Goal: Manage account settings

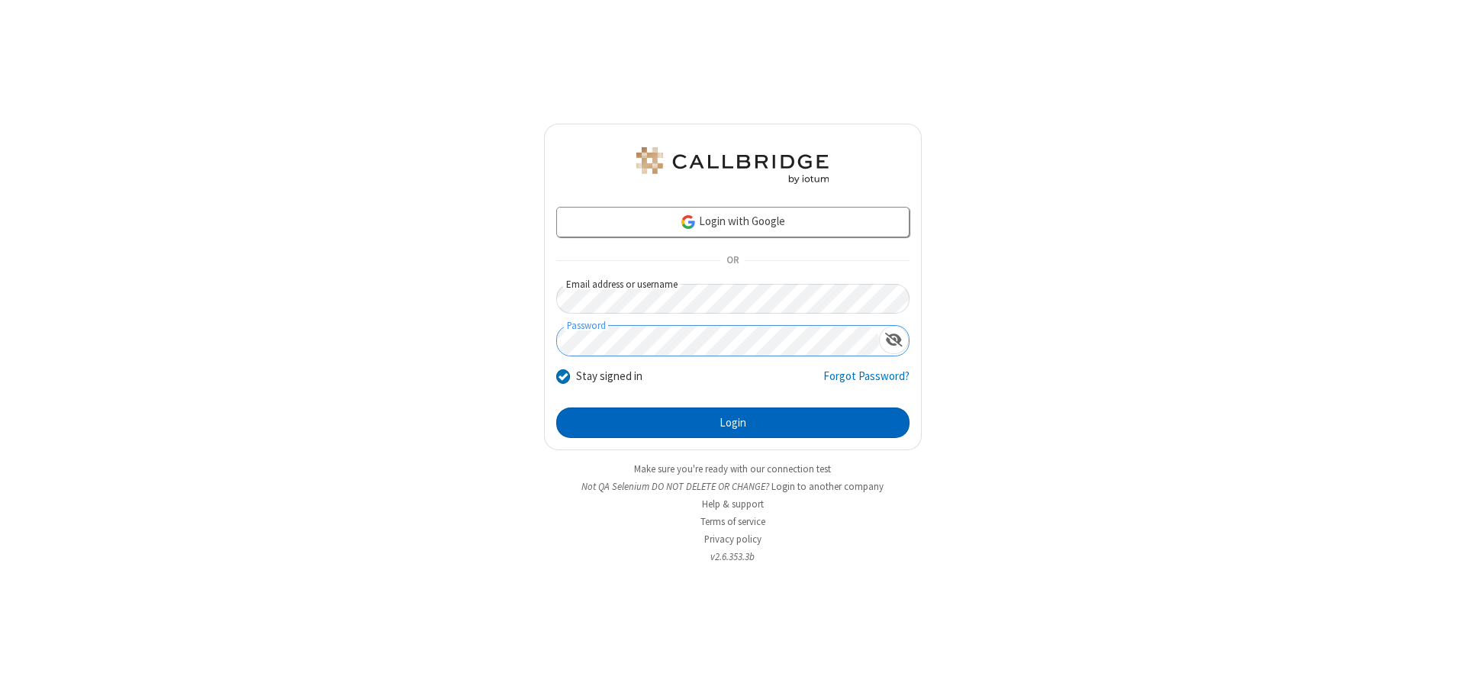
click at [733, 423] on button "Login" at bounding box center [732, 422] width 353 height 31
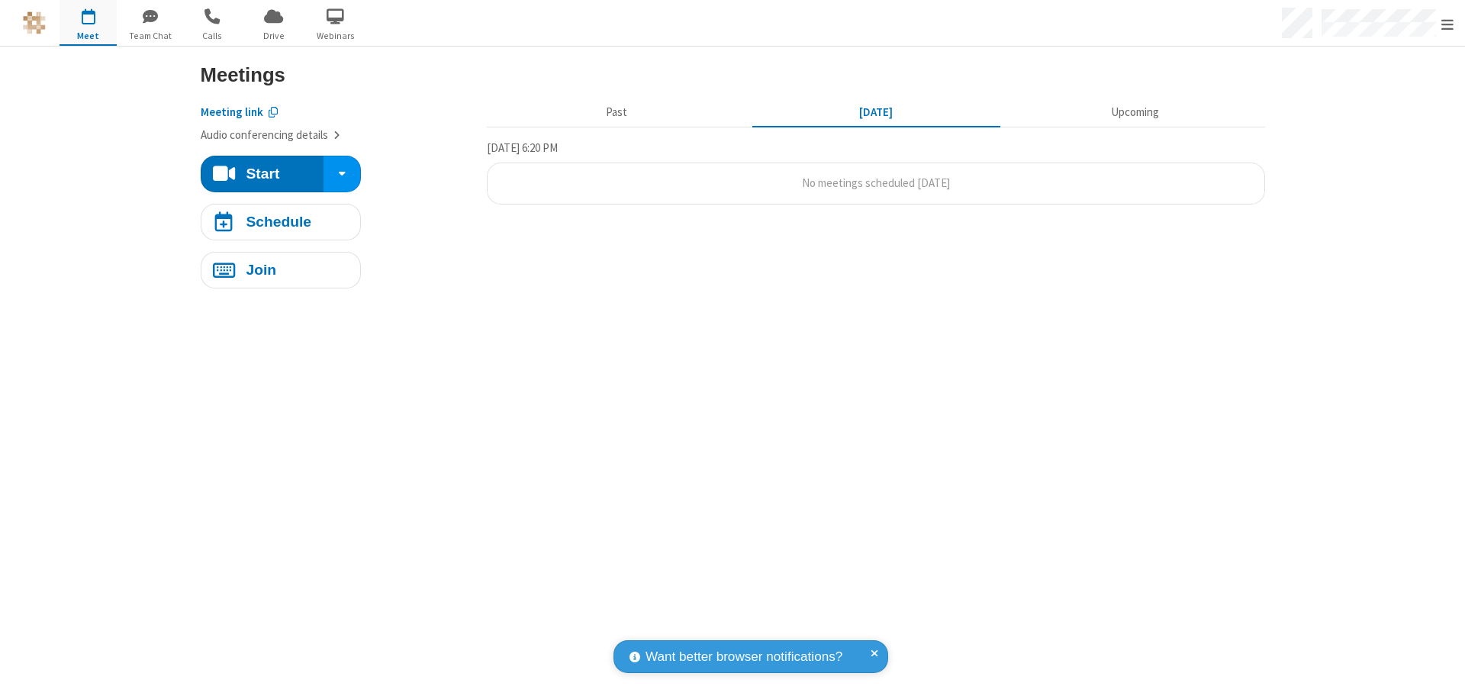
click at [1448, 24] on span "Open menu" at bounding box center [1447, 24] width 12 height 15
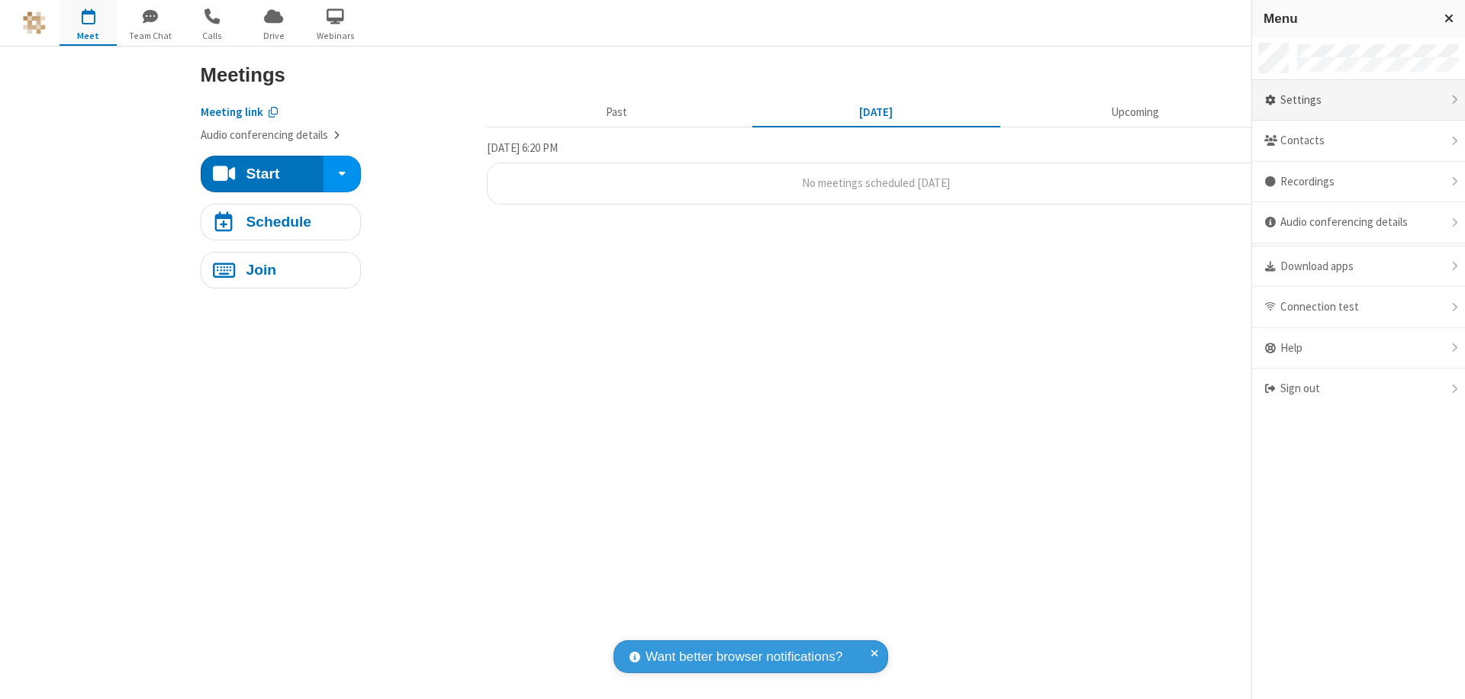
click at [1358, 100] on div "Settings" at bounding box center [1358, 100] width 213 height 41
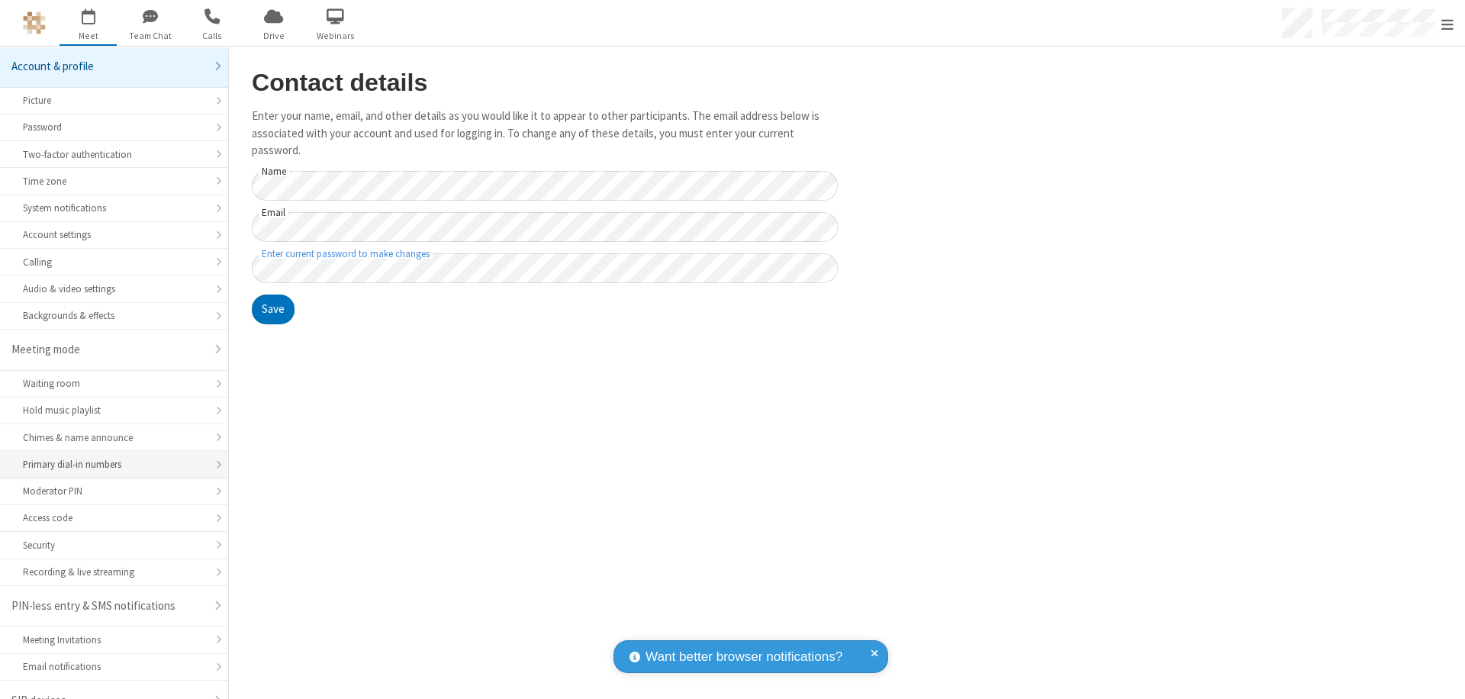
click at [108, 457] on div "Primary dial-in numbers" at bounding box center [114, 464] width 182 height 14
